Goal: Task Accomplishment & Management: Manage account settings

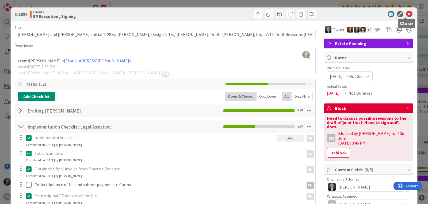
click at [406, 13] on icon at bounding box center [409, 14] width 6 height 6
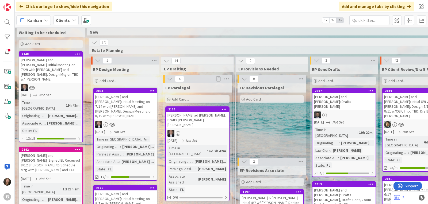
click at [109, 102] on div "[PERSON_NAME] and [PERSON_NAME]: Initial Meeting on 7/14 with [PERSON_NAME] and…" at bounding box center [125, 107] width 63 height 26
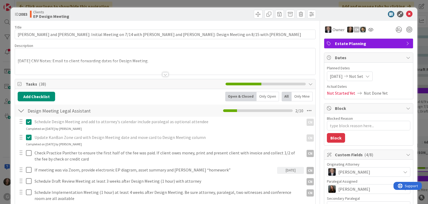
type textarea "x"
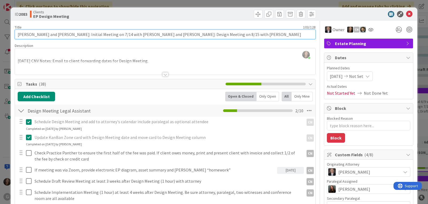
click at [140, 34] on input "[PERSON_NAME] and [PERSON_NAME]: Initial Meeting on 7/14 with [PERSON_NAME] and…" at bounding box center [165, 35] width 301 height 10
type input "[PERSON_NAME] and [PERSON_NAME]: Initial Meeting on 7/14 with [PERSON_NAME] and…"
type textarea "x"
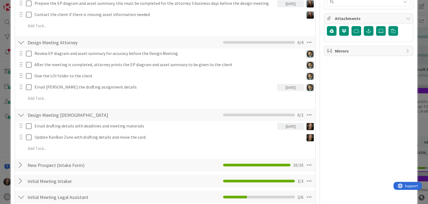
scroll to position [294, 0]
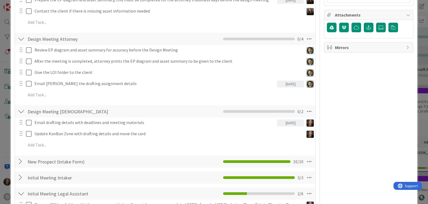
type input "[PERSON_NAME] and [PERSON_NAME]: Initial Meeting on 7/14 with [PERSON_NAME] and…"
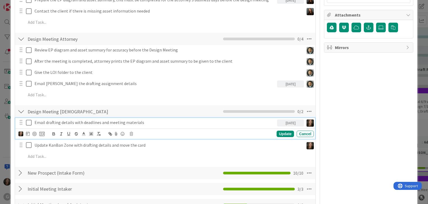
click at [110, 122] on p "Email drafting details with deadlines and meeting materials" at bounding box center [154, 123] width 240 height 6
click at [28, 135] on icon at bounding box center [28, 134] width 4 height 4
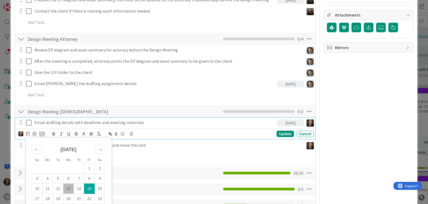
click at [91, 191] on td "15" at bounding box center [89, 189] width 10 height 10
type textarea "x"
click at [281, 135] on div "Update" at bounding box center [284, 134] width 17 height 6
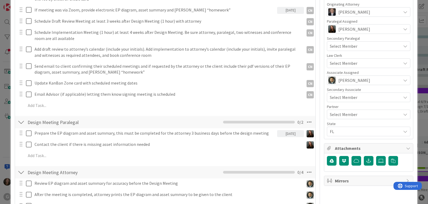
scroll to position [0, 0]
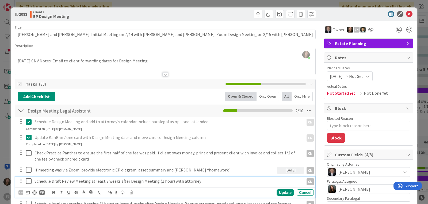
click at [122, 180] on p "Schedule Draft Review Meeting at least 3 weeks after Design Meeting (1 hour) wi…" at bounding box center [167, 182] width 267 height 6
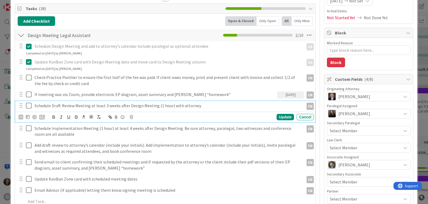
scroll to position [80, 0]
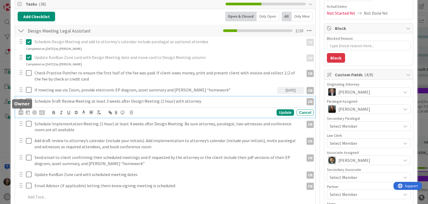
click at [28, 114] on icon at bounding box center [28, 112] width 4 height 4
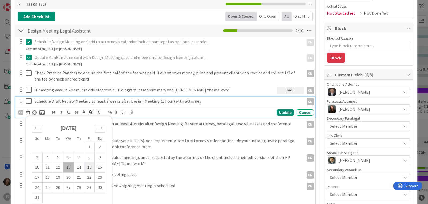
click at [91, 167] on td "15" at bounding box center [89, 168] width 10 height 10
type input "[DATE]"
type textarea "x"
click at [283, 111] on div "Update" at bounding box center [284, 113] width 17 height 6
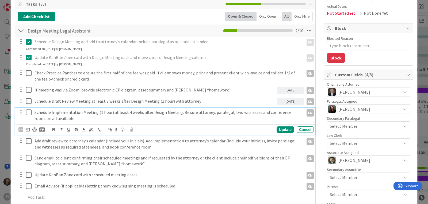
click at [67, 119] on p "Schedule Implementation Meeting (1 hour) at least 4 weeks after Design Meeting.…" at bounding box center [167, 116] width 267 height 12
click at [27, 130] on icon at bounding box center [28, 130] width 4 height 4
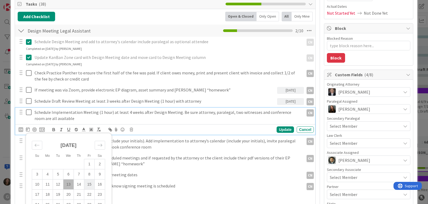
click at [91, 183] on td "15" at bounding box center [89, 185] width 10 height 10
type input "[DATE]"
type textarea "x"
click at [280, 131] on div "Update" at bounding box center [284, 130] width 17 height 6
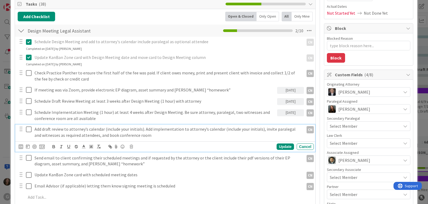
click at [65, 133] on p "Add draft review to attorney’s calendar (include your initials). Add implementa…" at bounding box center [167, 132] width 267 height 12
click at [28, 145] on icon at bounding box center [28, 147] width 4 height 4
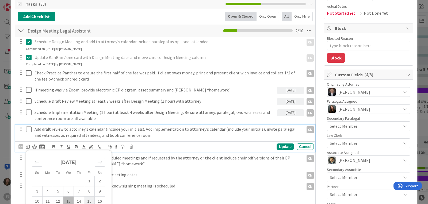
click at [89, 197] on td "15" at bounding box center [89, 202] width 10 height 10
type input "[DATE]"
type textarea "x"
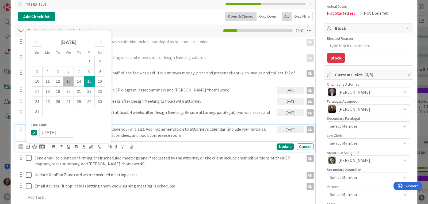
scroll to position [107, 0]
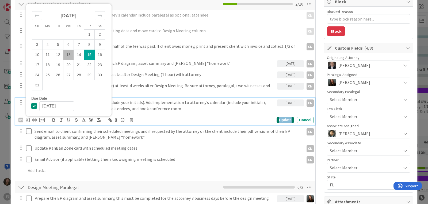
click at [276, 119] on div "Update" at bounding box center [284, 120] width 17 height 6
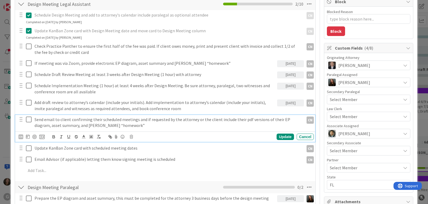
click at [58, 123] on p "Send email to client confirming their scheduled meetings and if requested by th…" at bounding box center [167, 123] width 267 height 12
click at [28, 138] on icon at bounding box center [28, 137] width 4 height 4
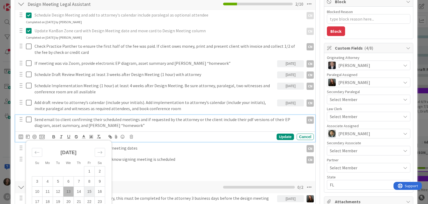
click at [88, 192] on td "15" at bounding box center [89, 192] width 10 height 10
type input "[DATE]"
type textarea "x"
click at [284, 137] on div "Update" at bounding box center [284, 137] width 17 height 6
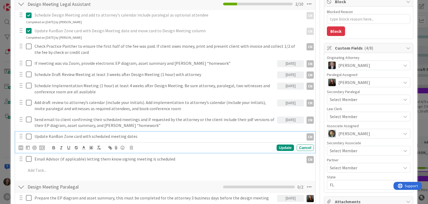
click at [43, 138] on p "Update KanBan Zone card with scheduled meeting dates" at bounding box center [167, 137] width 267 height 6
click at [28, 148] on icon at bounding box center [28, 148] width 4 height 4
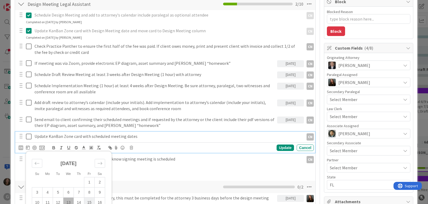
click at [91, 203] on td "15" at bounding box center [89, 203] width 10 height 10
type input "[DATE]"
type textarea "x"
click at [278, 147] on div "Update" at bounding box center [284, 148] width 17 height 6
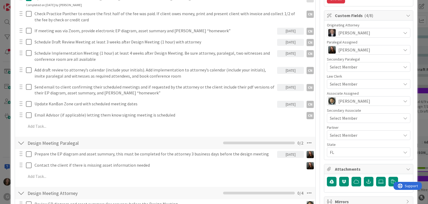
scroll to position [160, 0]
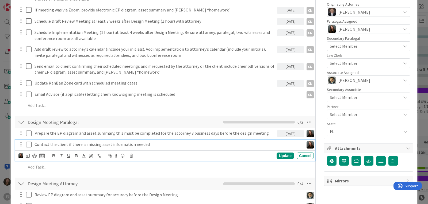
click at [131, 146] on p "Contact the client if there is missing asset information needed" at bounding box center [167, 145] width 267 height 6
click at [27, 158] on icon at bounding box center [28, 156] width 4 height 4
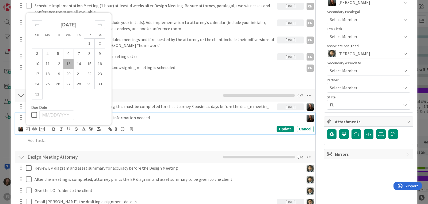
click at [67, 64] on td "13" at bounding box center [68, 64] width 10 height 10
type input "[DATE]"
type textarea "x"
click at [276, 130] on div "Update" at bounding box center [284, 129] width 17 height 6
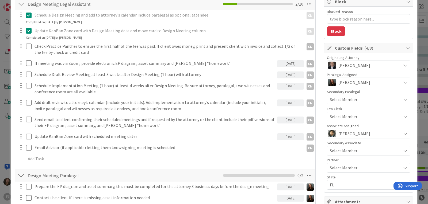
scroll to position [160, 0]
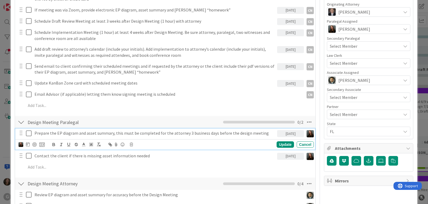
click at [205, 134] on p "Prepare the EP diagram and asset summary, this must be completed for the attorn…" at bounding box center [154, 133] width 240 height 6
click at [26, 143] on icon at bounding box center [28, 144] width 4 height 4
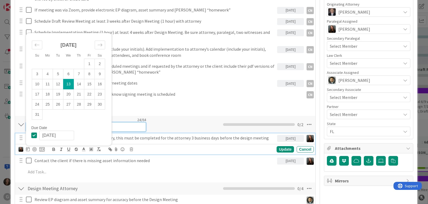
scroll to position [165, 0]
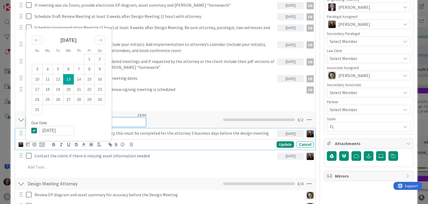
click at [134, 122] on input "Design Meeting Paralegal" at bounding box center [86, 123] width 120 height 10
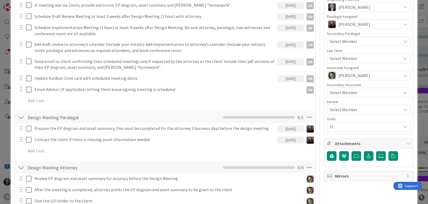
click at [175, 123] on div "Design Meeting Paralegal Checklist Name 24 / 64 Design Meeting Paralegal 0 / 2" at bounding box center [165, 117] width 300 height 12
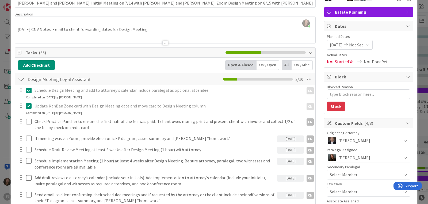
scroll to position [0, 0]
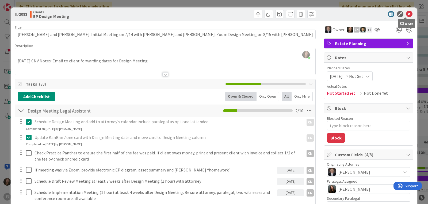
click at [406, 13] on icon at bounding box center [409, 14] width 6 height 6
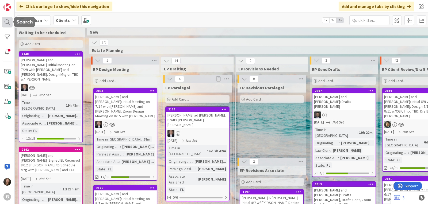
click at [9, 22] on div at bounding box center [7, 22] width 11 height 11
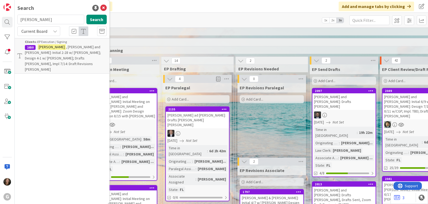
drag, startPoint x: 38, startPoint y: 21, endPoint x: 19, endPoint y: 22, distance: 19.5
click at [19, 22] on input "[PERSON_NAME]" at bounding box center [50, 20] width 67 height 10
type input "[PERSON_NAME]"
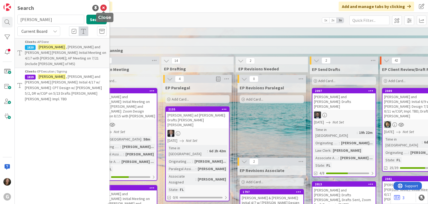
click at [102, 7] on icon at bounding box center [103, 8] width 6 height 6
